Goal: Obtain resource: Download file/media

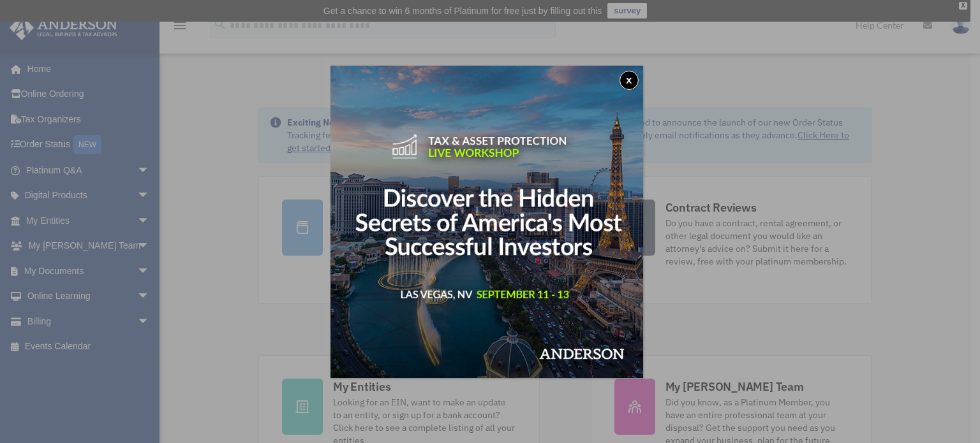
click at [631, 77] on button "x" at bounding box center [628, 80] width 19 height 19
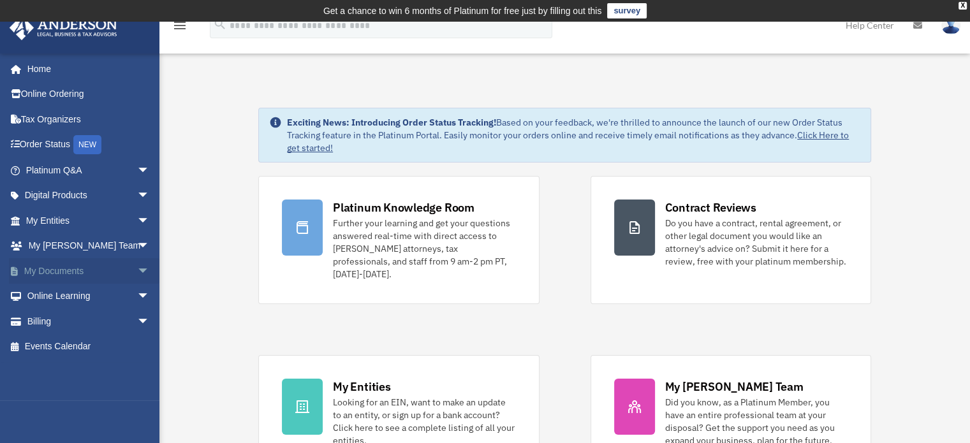
click at [63, 267] on link "My Documents arrow_drop_down" at bounding box center [89, 271] width 160 height 26
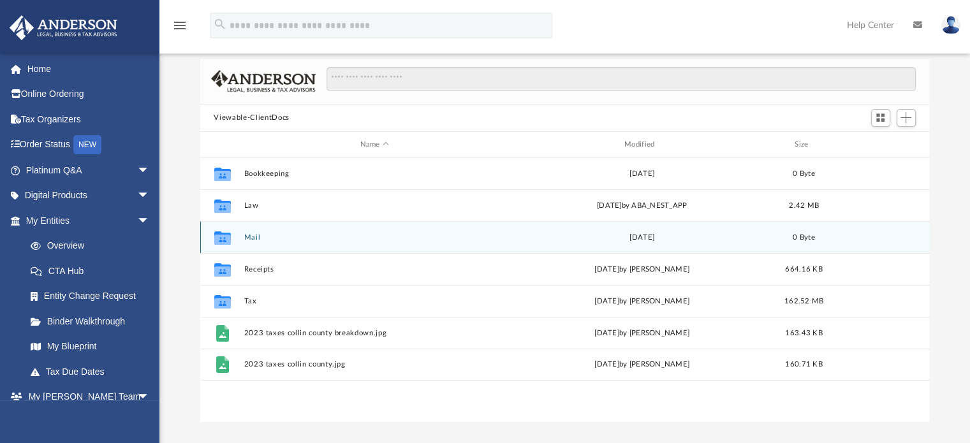
scroll to position [87, 0]
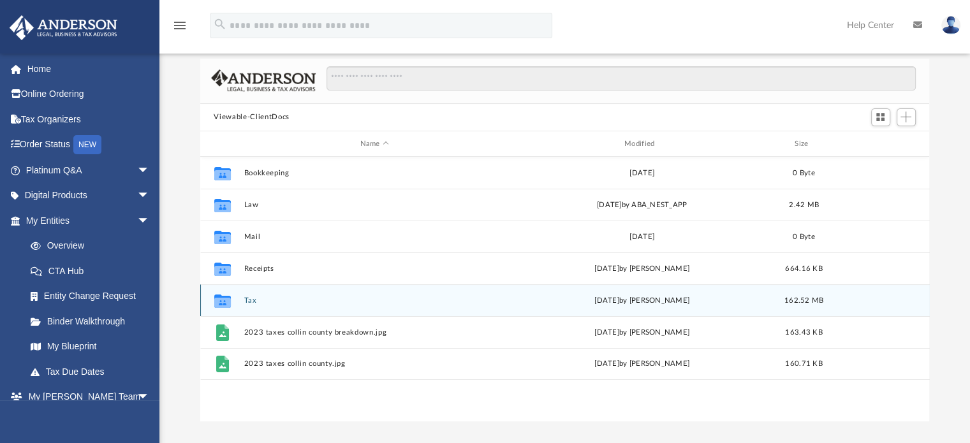
click at [247, 298] on button "Tax" at bounding box center [374, 301] width 261 height 8
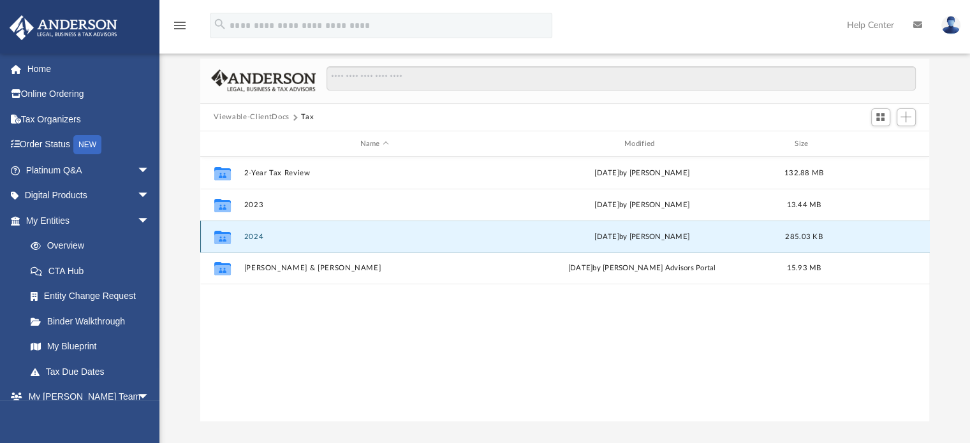
click at [281, 235] on button "2024" at bounding box center [374, 237] width 261 height 8
click at [263, 235] on button "Fidelity" at bounding box center [374, 237] width 261 height 8
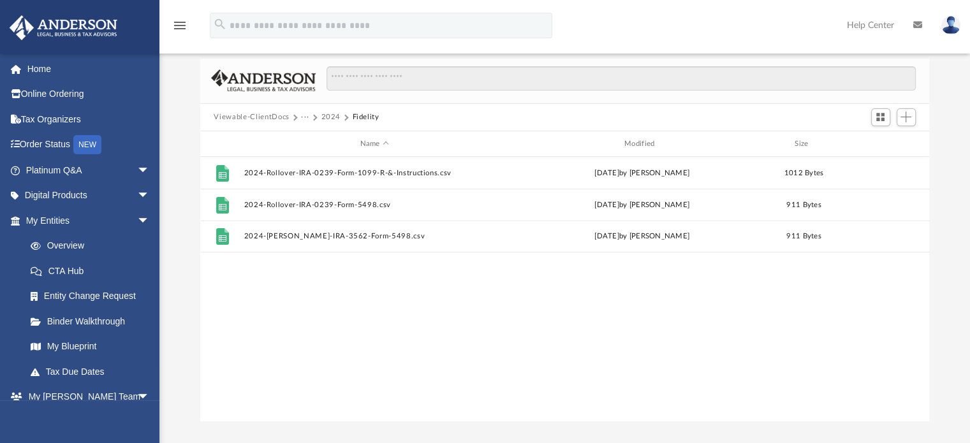
click at [330, 114] on button "2024" at bounding box center [331, 117] width 20 height 11
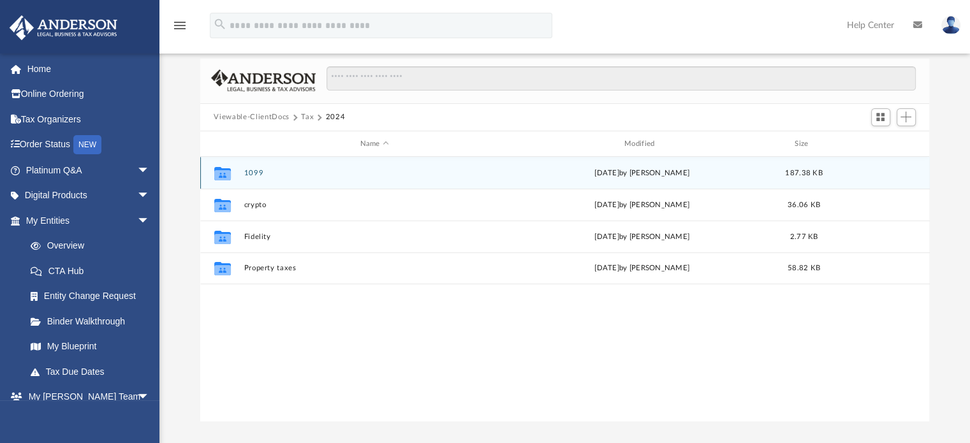
click at [253, 173] on button "1099" at bounding box center [374, 173] width 261 height 8
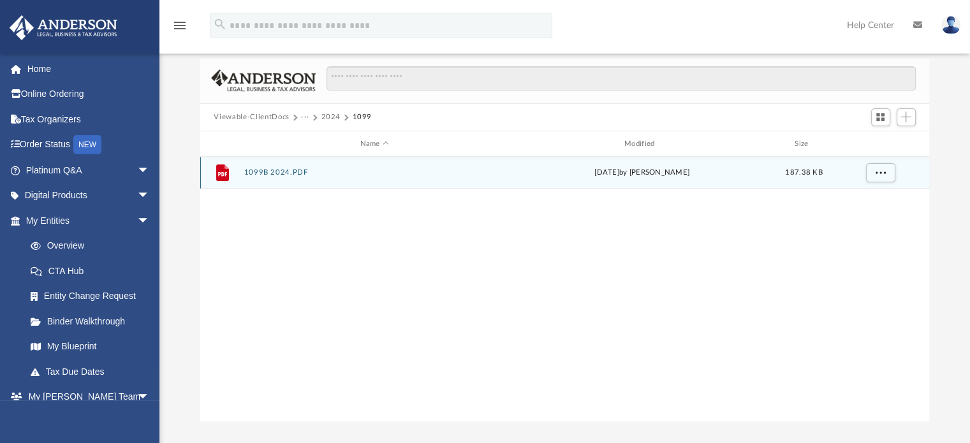
click at [253, 172] on button "1099B 2024.PDF" at bounding box center [374, 173] width 261 height 8
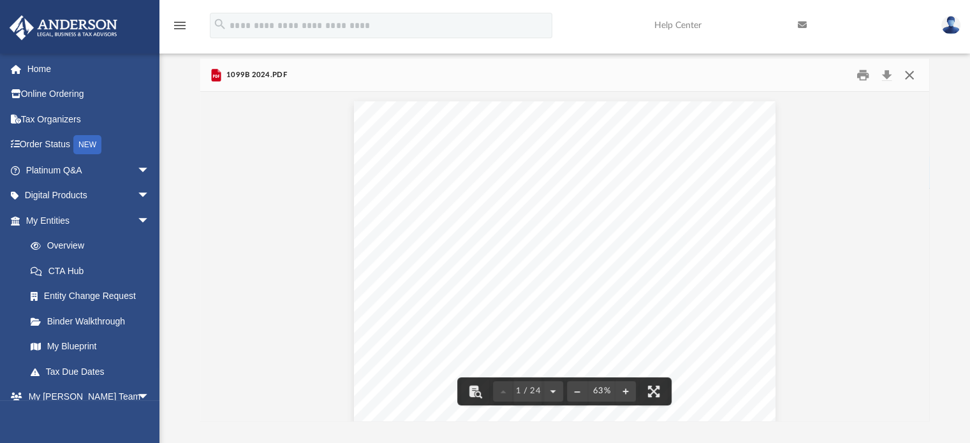
click at [907, 72] on button "Close" at bounding box center [909, 75] width 23 height 20
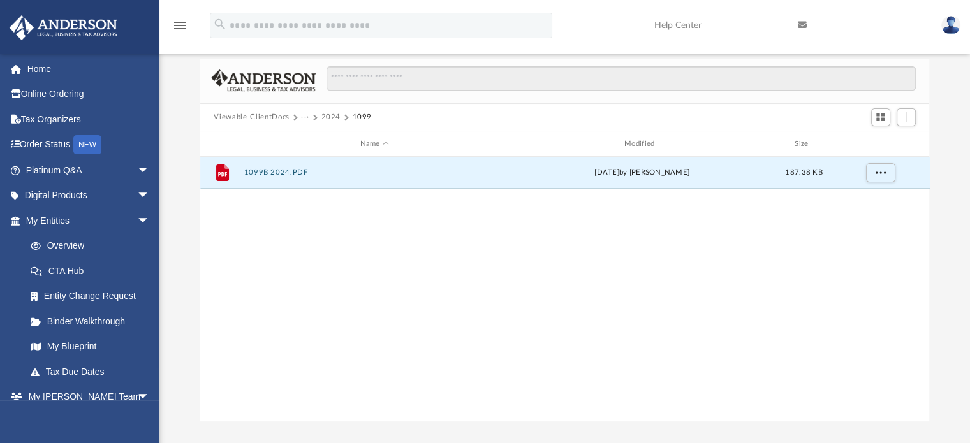
click at [331, 114] on button "2024" at bounding box center [331, 117] width 20 height 11
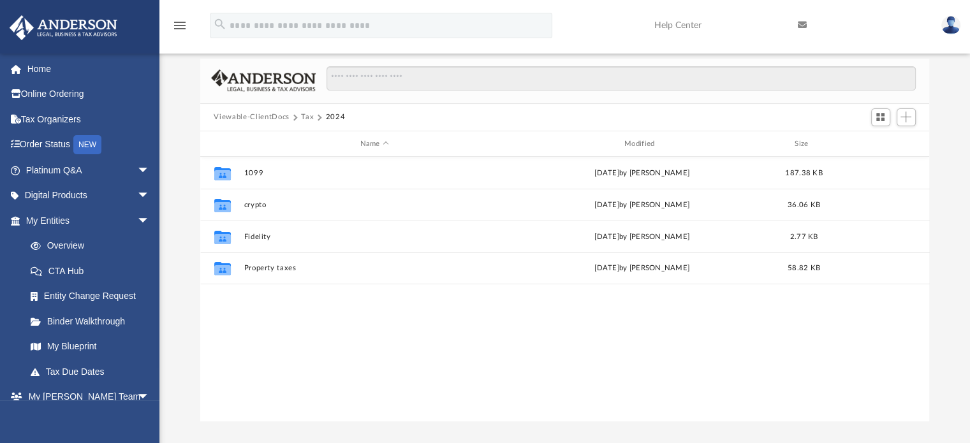
click at [306, 115] on button "Tax" at bounding box center [307, 117] width 13 height 11
click at [253, 117] on button "Viewable-ClientDocs" at bounding box center [251, 117] width 75 height 11
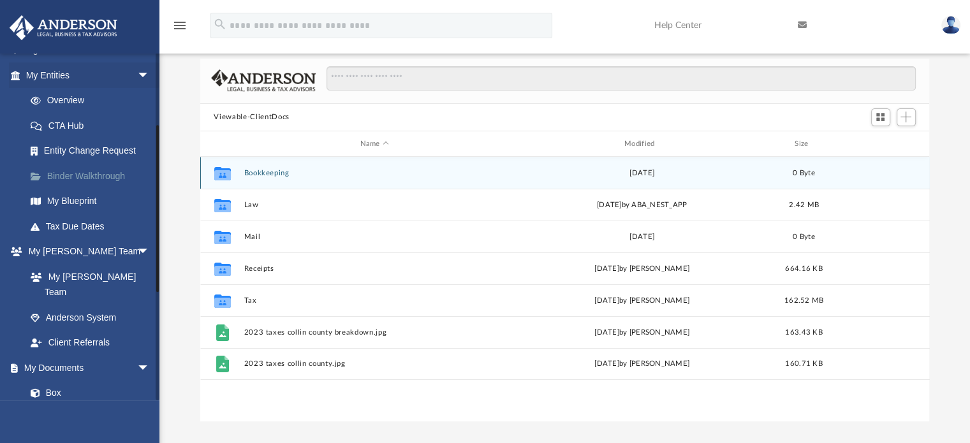
scroll to position [214, 0]
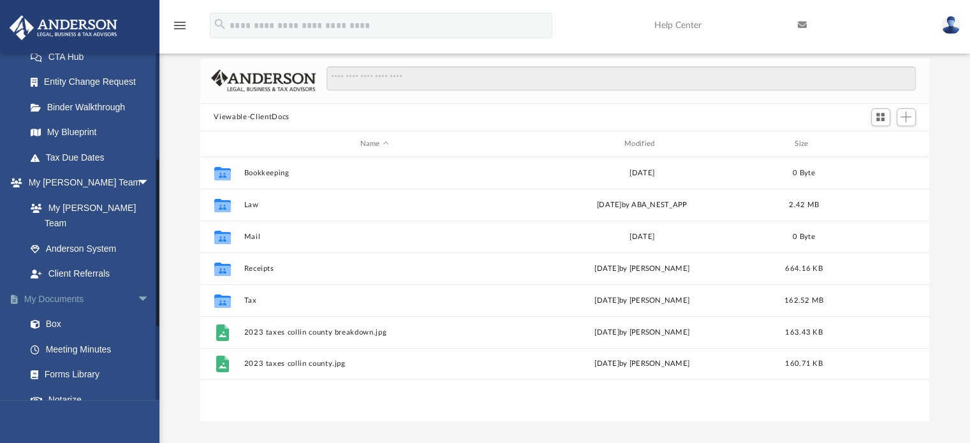
click at [71, 286] on link "My Documents arrow_drop_down" at bounding box center [89, 299] width 160 height 26
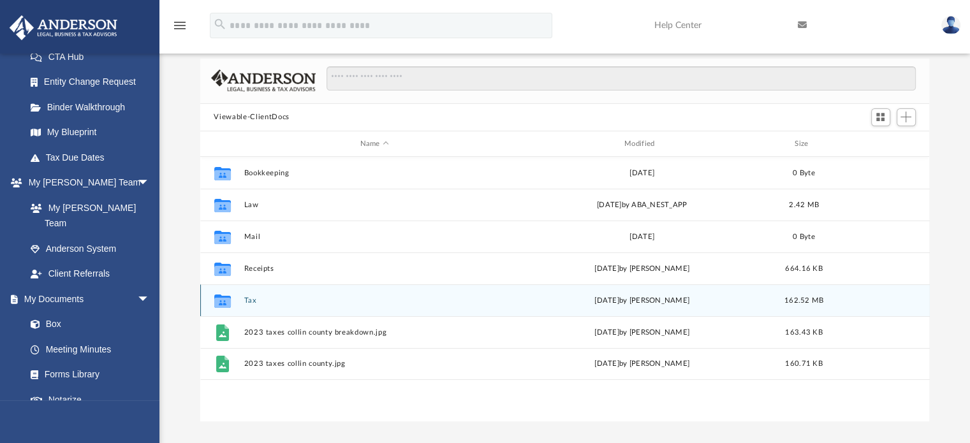
click at [249, 298] on button "Tax" at bounding box center [374, 301] width 261 height 8
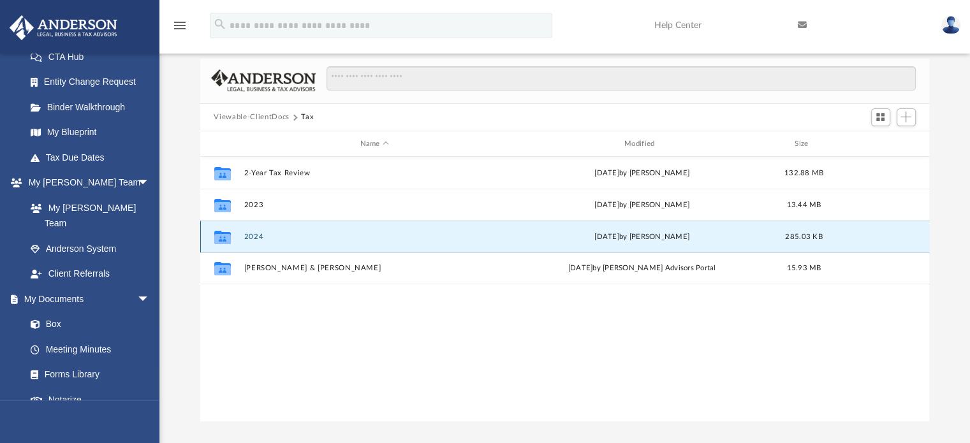
click at [252, 235] on button "2024" at bounding box center [374, 237] width 261 height 8
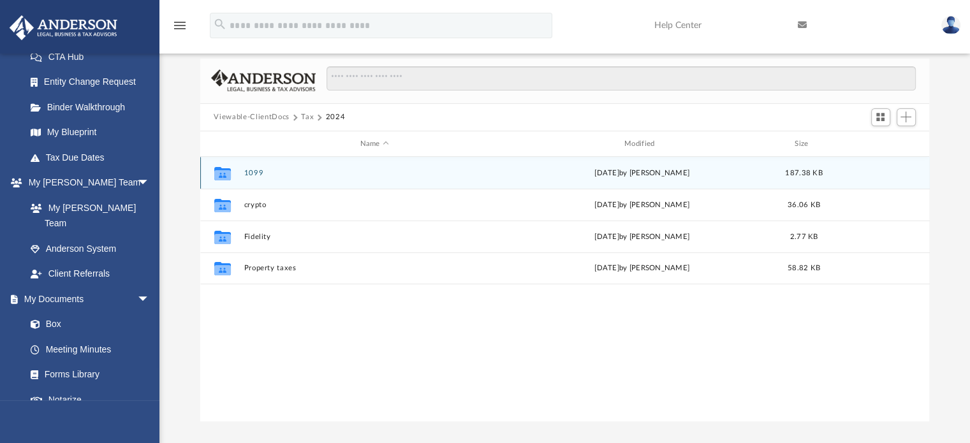
click at [255, 168] on div "Collaborated Folder 1099 [DATE] by [PERSON_NAME] 187.38 KB" at bounding box center [565, 173] width 730 height 32
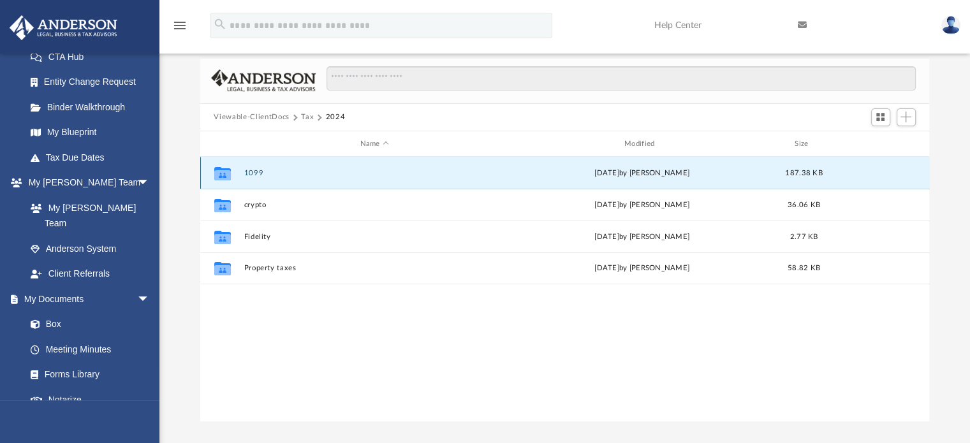
click at [256, 170] on button "1099" at bounding box center [374, 173] width 261 height 8
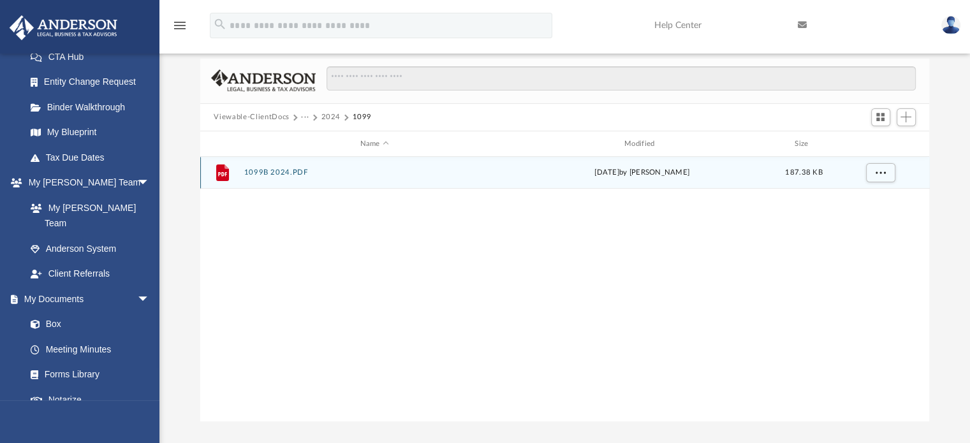
click at [258, 170] on button "1099B 2024.PDF" at bounding box center [374, 173] width 261 height 8
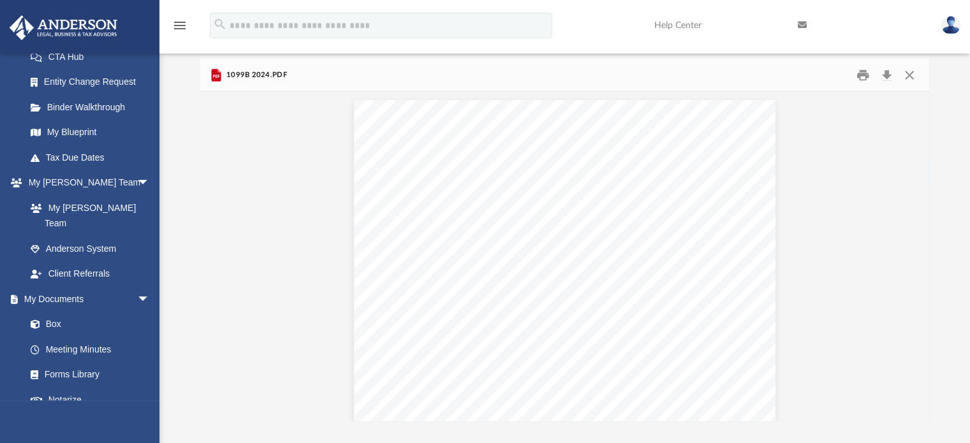
scroll to position [0, 0]
click at [60, 312] on link "Box" at bounding box center [93, 325] width 151 height 26
click at [54, 312] on link "Box" at bounding box center [93, 325] width 151 height 26
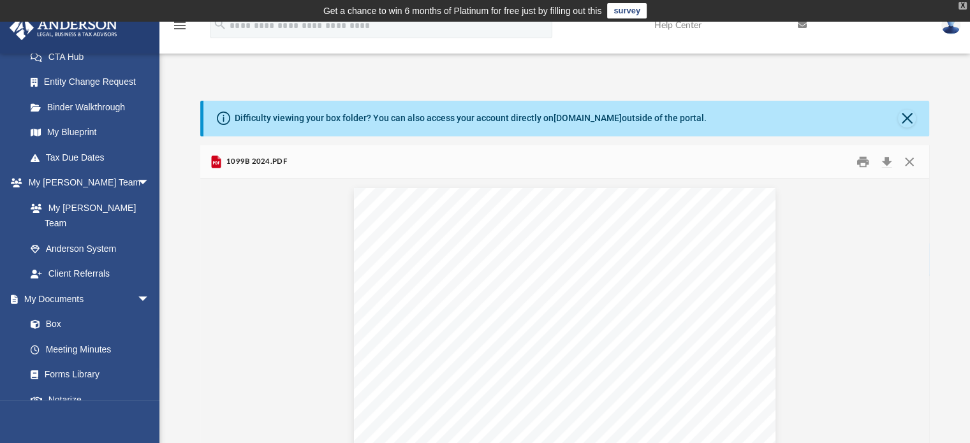
click at [962, 4] on div "X" at bounding box center [963, 6] width 8 height 8
